Goal: Information Seeking & Learning: Learn about a topic

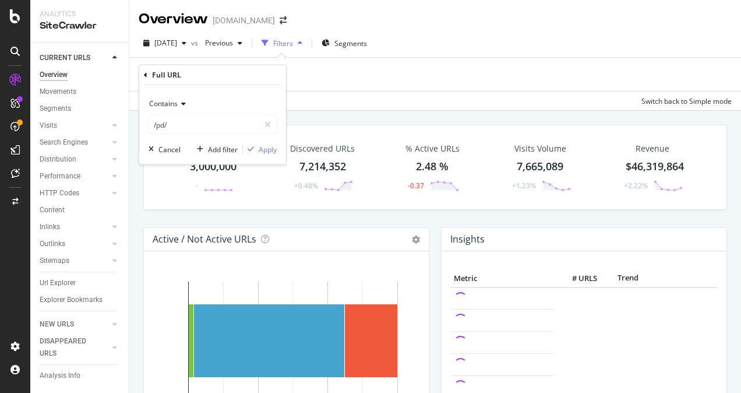
click at [176, 121] on input "/pd/" at bounding box center [204, 124] width 110 height 19
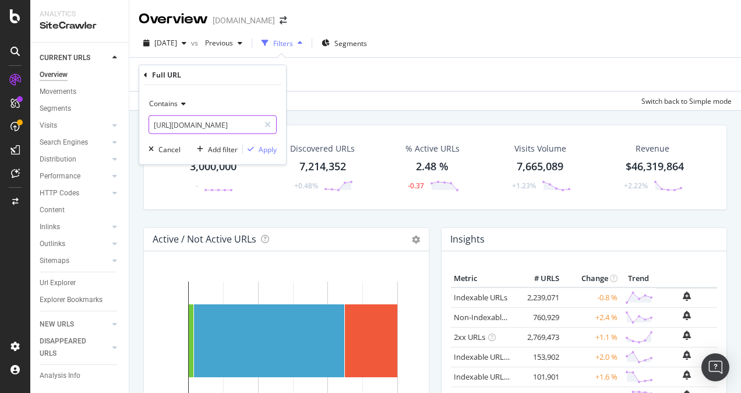
paste input "[DOMAIN_NAME][URL]"
type input "[URL][DOMAIN_NAME]"
click at [269, 152] on div "Apply" at bounding box center [268, 149] width 18 height 10
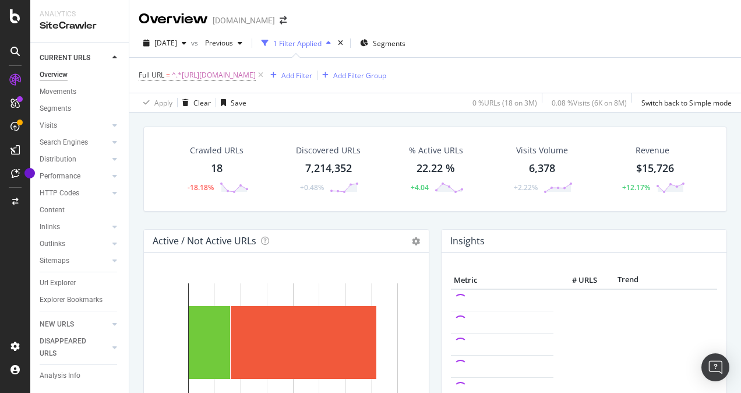
click at [218, 167] on div "18" at bounding box center [217, 168] width 12 height 15
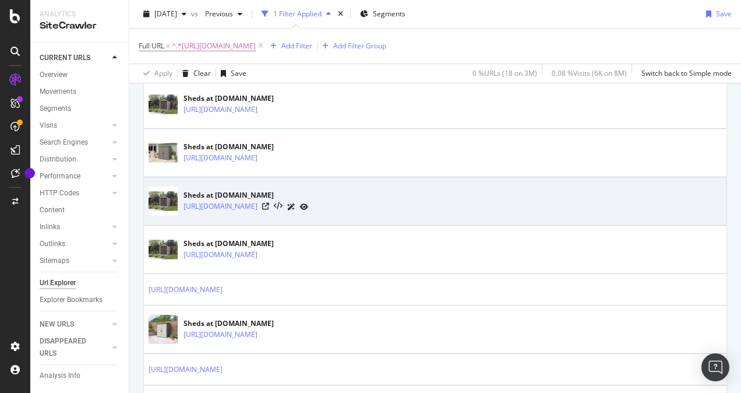
scroll to position [291, 0]
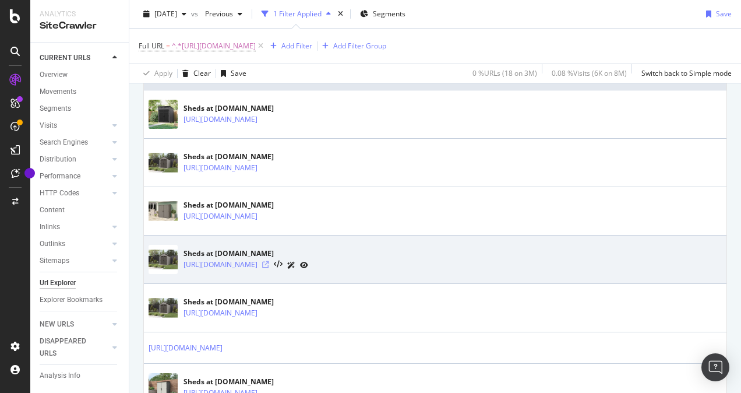
click at [269, 261] on icon at bounding box center [265, 264] width 7 height 7
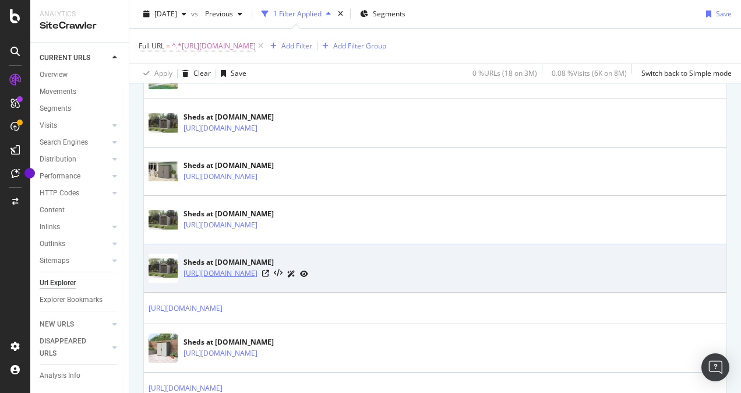
scroll to position [350, 0]
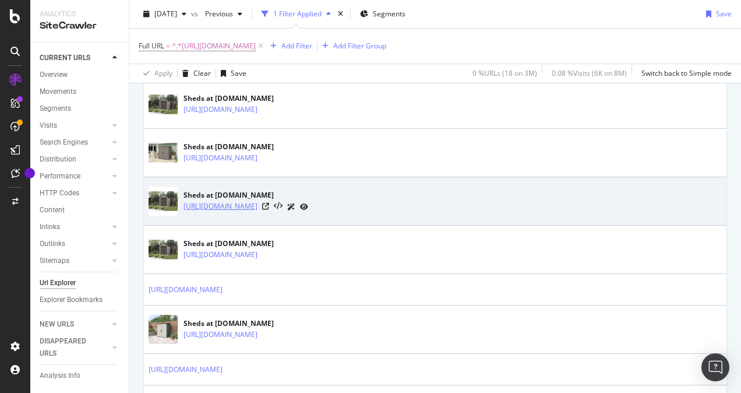
click at [258, 203] on link "[URL][DOMAIN_NAME]" at bounding box center [221, 206] width 74 height 12
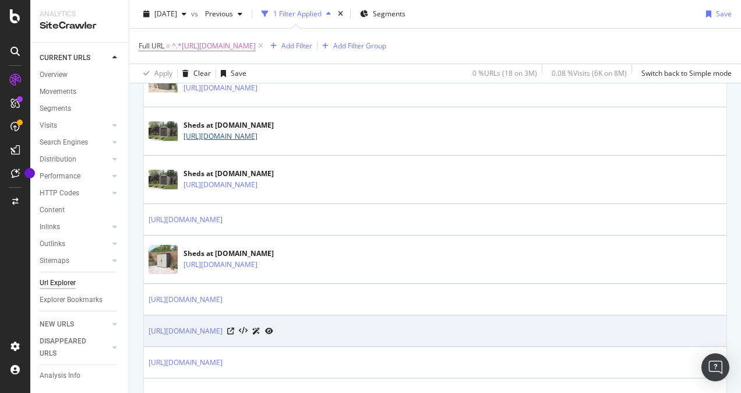
scroll to position [583, 0]
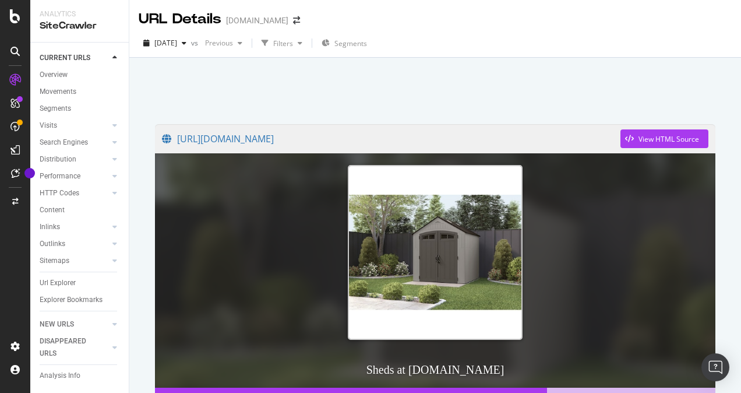
scroll to position [175, 0]
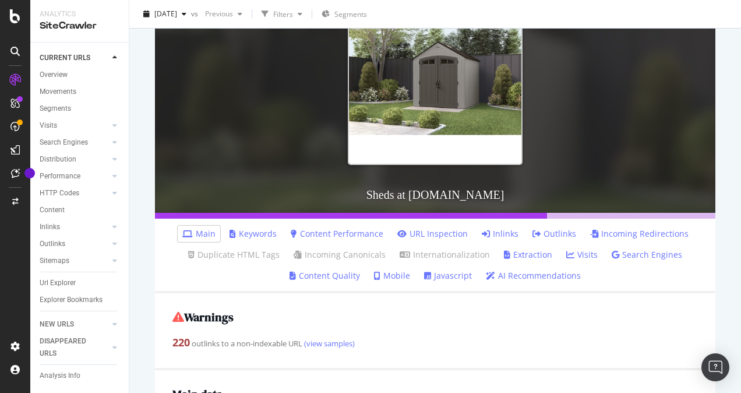
click at [266, 233] on link "Keywords" at bounding box center [253, 234] width 47 height 12
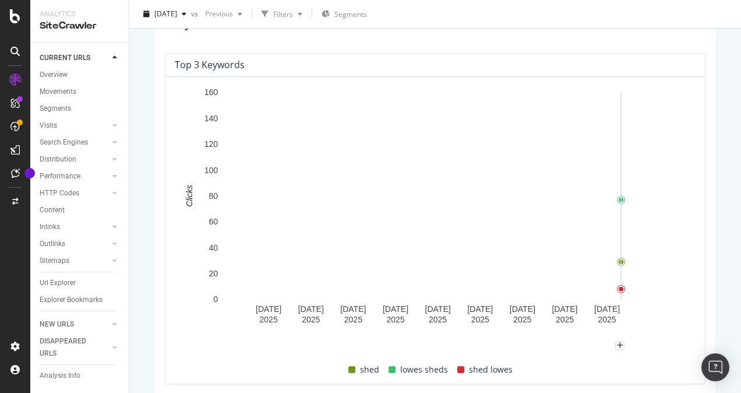
scroll to position [288, 0]
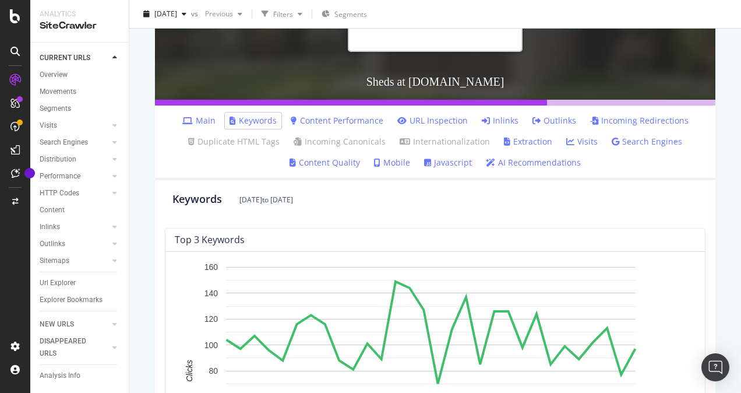
click at [357, 118] on link "Content Performance" at bounding box center [337, 121] width 93 height 12
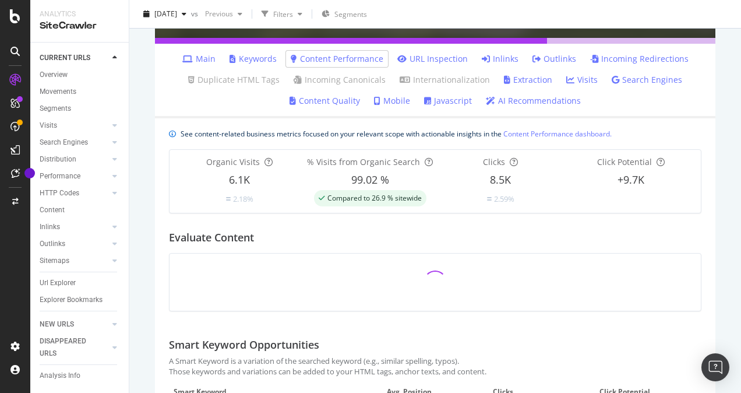
scroll to position [291, 0]
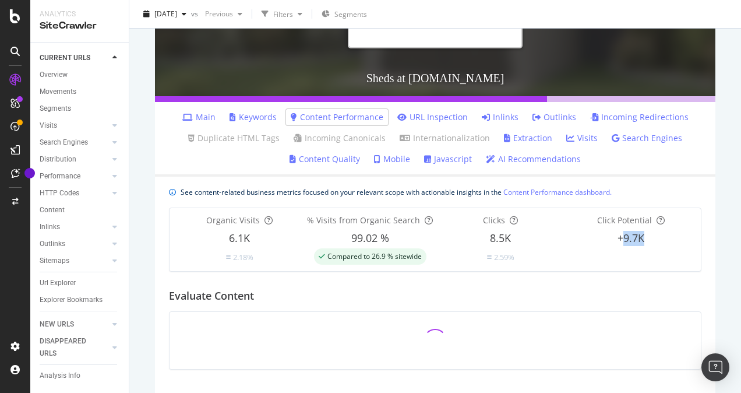
drag, startPoint x: 616, startPoint y: 241, endPoint x: 639, endPoint y: 240, distance: 22.7
click at [639, 240] on div "+9.7K" at bounding box center [631, 238] width 131 height 15
drag, startPoint x: 639, startPoint y: 240, endPoint x: 571, endPoint y: 246, distance: 67.9
click at [571, 246] on div "Click Potential +9.7K" at bounding box center [631, 239] width 131 height 50
drag, startPoint x: 611, startPoint y: 233, endPoint x: 641, endPoint y: 235, distance: 29.8
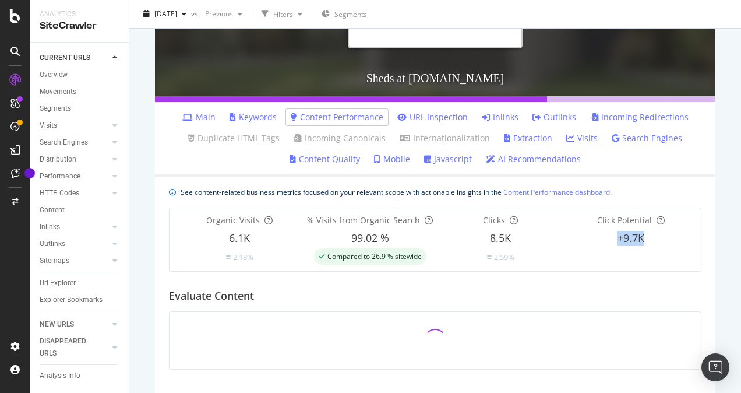
click at [641, 235] on div "+9.7K" at bounding box center [631, 238] width 131 height 15
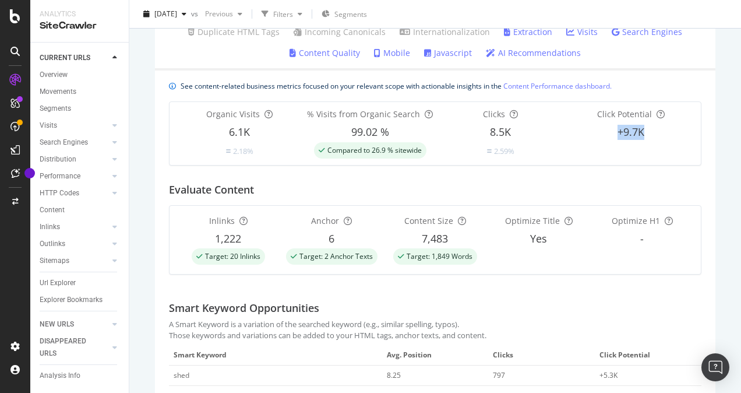
scroll to position [572, 0]
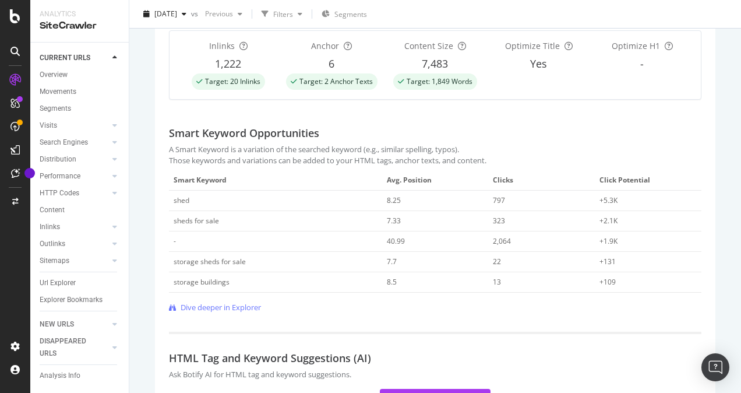
click at [493, 197] on div "797" at bounding box center [536, 200] width 87 height 10
drag, startPoint x: 491, startPoint y: 197, endPoint x: 509, endPoint y: 206, distance: 20.8
click at [509, 206] on td "797" at bounding box center [541, 201] width 107 height 20
drag, startPoint x: 489, startPoint y: 203, endPoint x: 500, endPoint y: 202, distance: 10.5
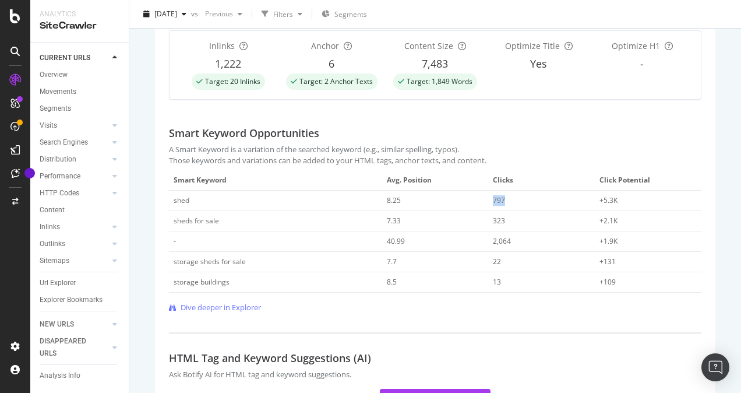
click at [500, 202] on div "797" at bounding box center [536, 200] width 87 height 10
drag, startPoint x: 500, startPoint y: 202, endPoint x: 517, endPoint y: 202, distance: 17.5
click at [500, 202] on div "797" at bounding box center [536, 200] width 87 height 10
drag, startPoint x: 178, startPoint y: 198, endPoint x: 245, endPoint y: 196, distance: 66.5
click at [245, 196] on div "shed" at bounding box center [276, 200] width 204 height 10
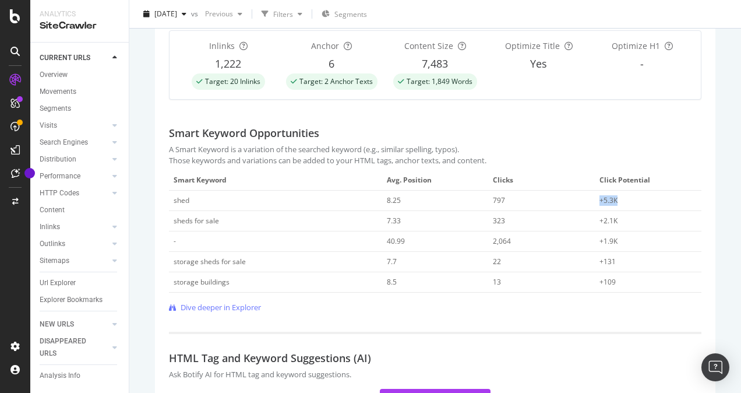
drag, startPoint x: 611, startPoint y: 205, endPoint x: 592, endPoint y: 199, distance: 19.9
click at [595, 199] on td "+5.3K" at bounding box center [648, 201] width 107 height 20
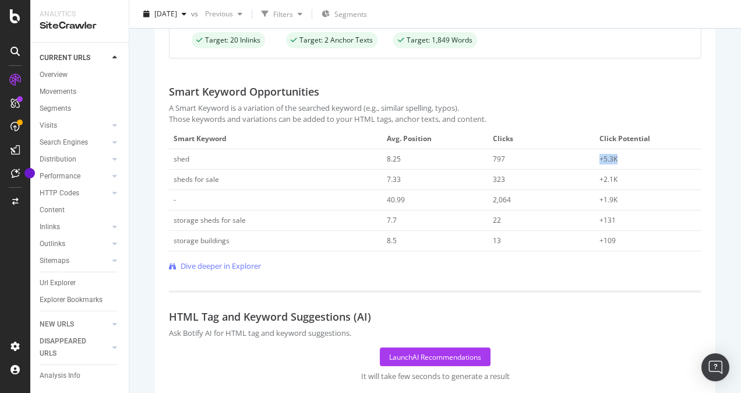
scroll to position [631, 0]
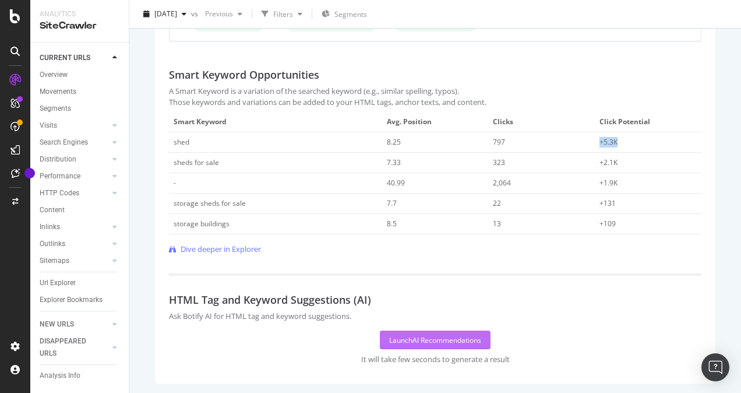
click at [429, 337] on div "Launch AI Recommendations" at bounding box center [435, 340] width 92 height 10
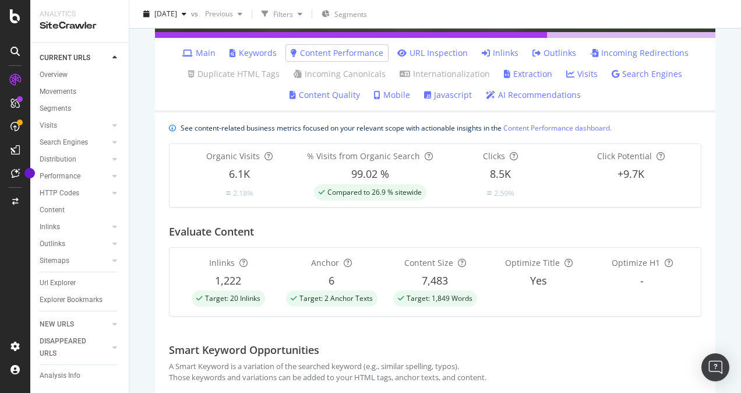
scroll to position [219, 0]
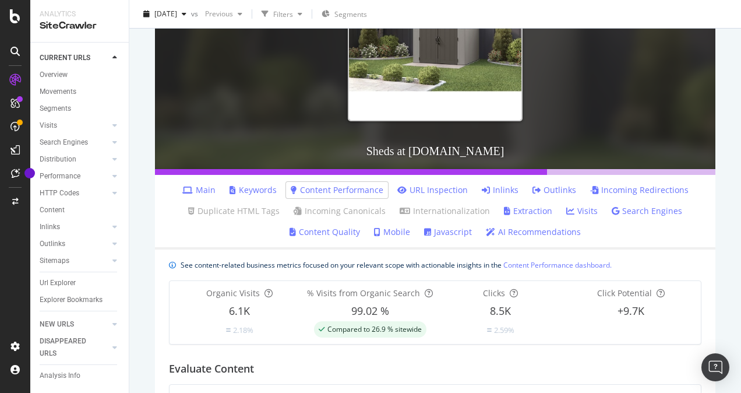
click at [539, 230] on link "AI Recommendations" at bounding box center [533, 232] width 95 height 12
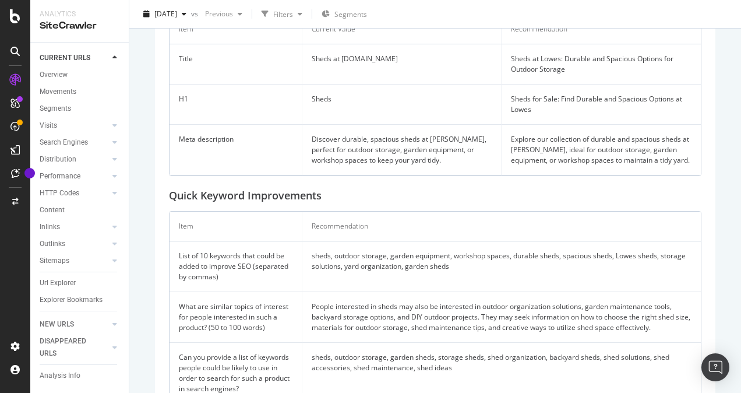
scroll to position [649, 0]
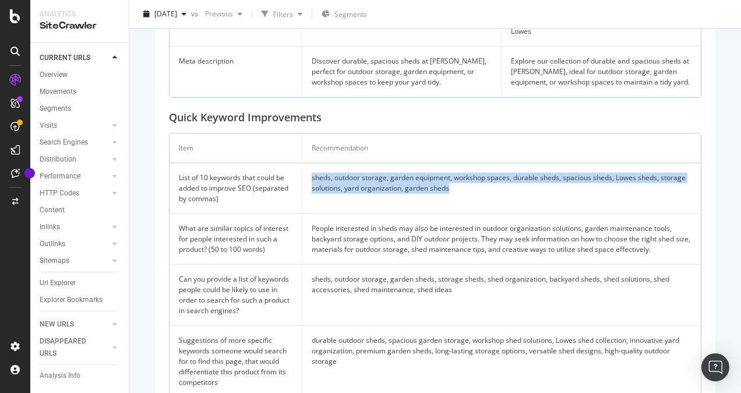
drag, startPoint x: 309, startPoint y: 189, endPoint x: 489, endPoint y: 210, distance: 181.9
click at [489, 210] on td "sheds, outdoor storage, garden equipment, workshop spaces, durable sheds, spaci…" at bounding box center [501, 188] width 399 height 51
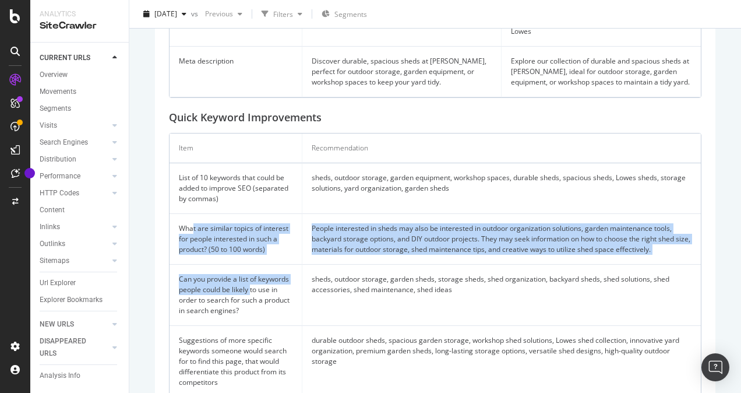
drag, startPoint x: 192, startPoint y: 236, endPoint x: 251, endPoint y: 294, distance: 82.0
click at [251, 294] on tbody "List of 10 keywords that could be added to improve SEO (separated by commas) sh…" at bounding box center [435, 280] width 531 height 234
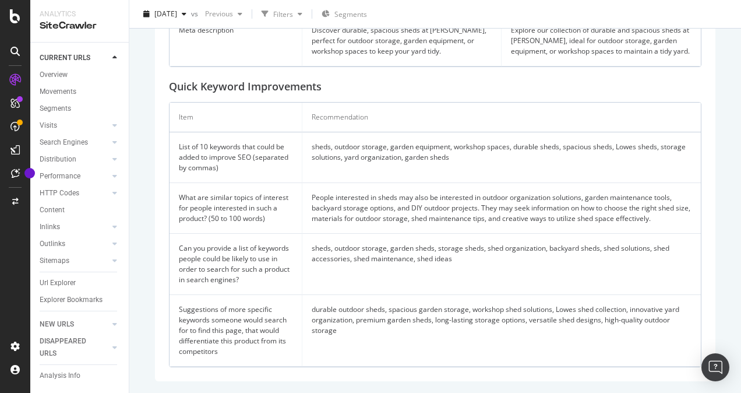
click at [396, 343] on td "durable outdoor sheds, spacious garden storage, workshop shed solutions, Lowes …" at bounding box center [501, 331] width 399 height 72
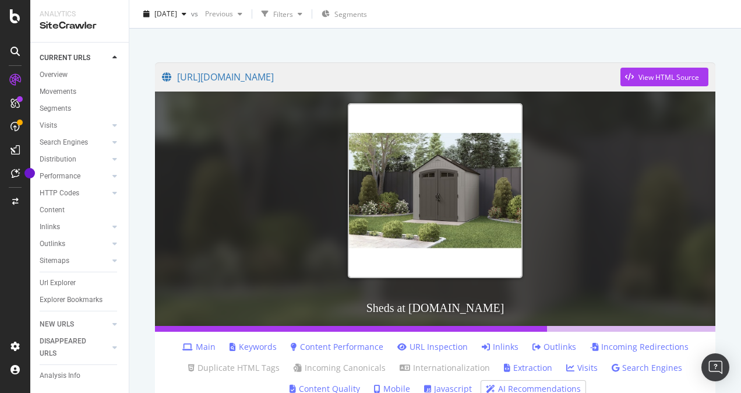
scroll to position [0, 0]
